Goal: Understand process/instructions: Learn about a topic

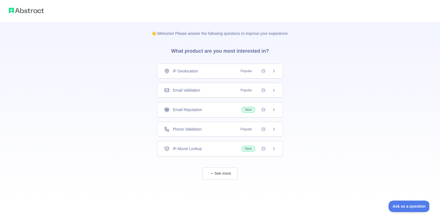
click at [216, 90] on div "Email Validation Popular" at bounding box center [220, 89] width 112 height 5
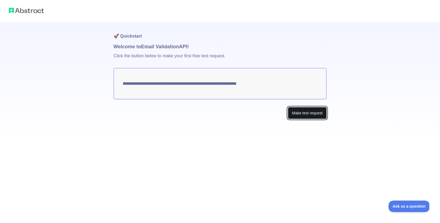
click at [304, 109] on button "Make test request" at bounding box center [307, 113] width 39 height 12
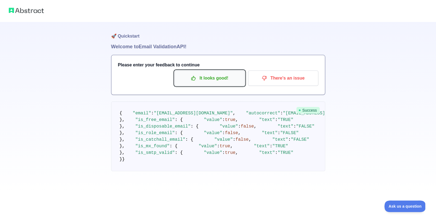
click at [211, 78] on p "It looks good!" at bounding box center [210, 77] width 62 height 9
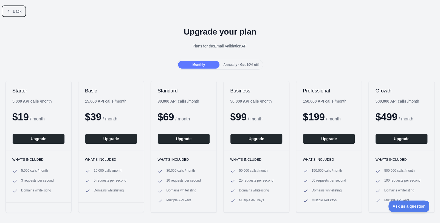
click at [8, 11] on icon at bounding box center [8, 11] width 4 height 4
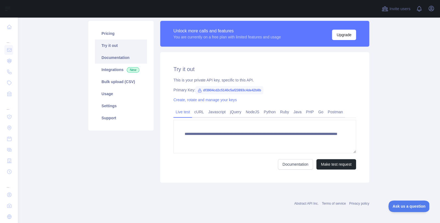
scroll to position [10, 0]
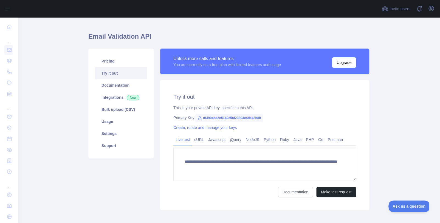
click at [118, 75] on link "Try it out" at bounding box center [121, 73] width 52 height 12
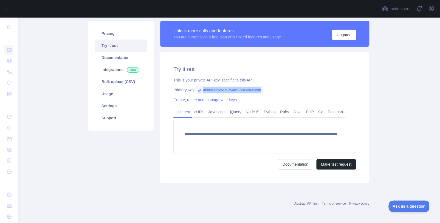
drag, startPoint x: 199, startPoint y: 90, endPoint x: 260, endPoint y: 91, distance: 61.2
click at [260, 91] on div "Primary Key: df3904cd2c5140c5af23893c4de42b8b" at bounding box center [264, 89] width 183 height 5
copy span "df3904cd2c5140c5af23893c4de42b8b"
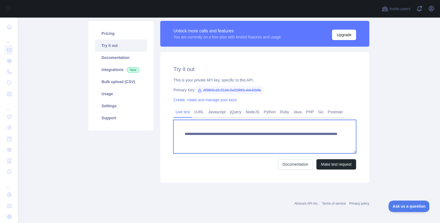
click at [289, 131] on textarea "**********" at bounding box center [264, 136] width 183 height 33
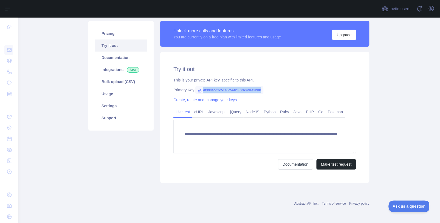
drag, startPoint x: 212, startPoint y: 89, endPoint x: 279, endPoint y: 89, distance: 66.9
click at [279, 89] on div "Primary Key: df3904cd2c5140c5af23893c4de42b8b" at bounding box center [264, 89] width 183 height 5
copy span "df3904cd2c5140c5af23893c4de42b8b"
click at [131, 69] on span "New" at bounding box center [133, 69] width 13 height 5
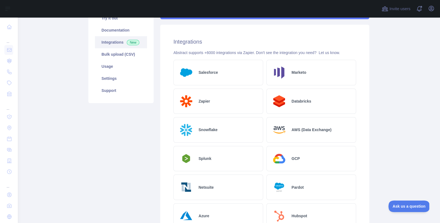
scroll to position [37, 0]
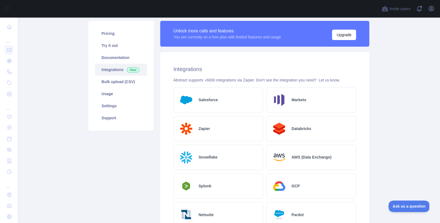
click at [383, 24] on main "Email Validation API Pricing Try it out Documentation Integrations New Bulk upl…" at bounding box center [229, 120] width 422 height 205
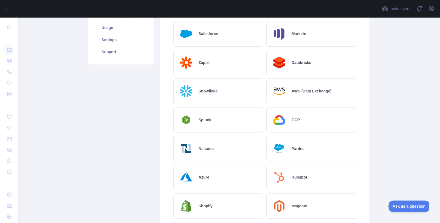
scroll to position [0, 0]
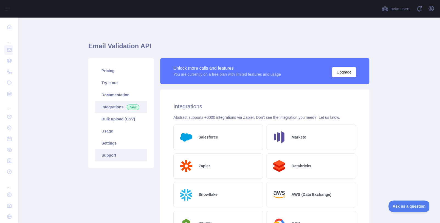
click at [108, 151] on link "Support" at bounding box center [121, 155] width 52 height 12
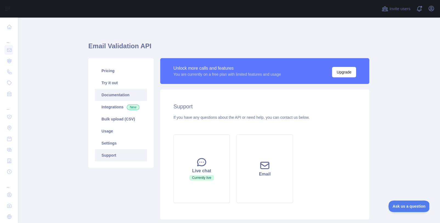
click at [129, 95] on link "Documentation" at bounding box center [121, 95] width 52 height 12
click at [117, 83] on link "Try it out" at bounding box center [121, 83] width 52 height 12
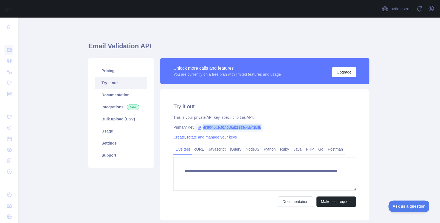
drag, startPoint x: 201, startPoint y: 128, endPoint x: 269, endPoint y: 125, distance: 68.0
click at [269, 125] on div "Primary Key: df3904cd2c5140c5af23893c4de42b8b" at bounding box center [264, 126] width 183 height 5
copy span "df3904cd2c5140c5af23893c4de42b8b"
